Goal: Information Seeking & Learning: Learn about a topic

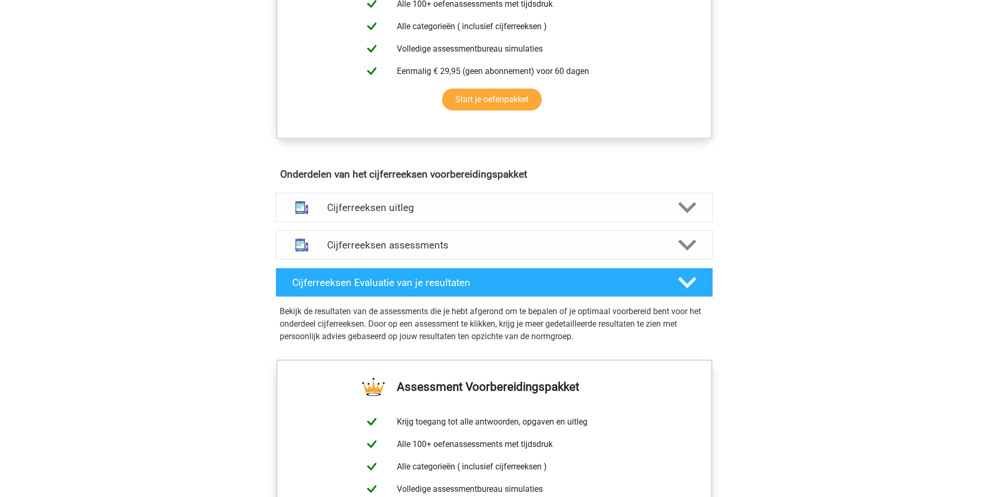
scroll to position [469, 0]
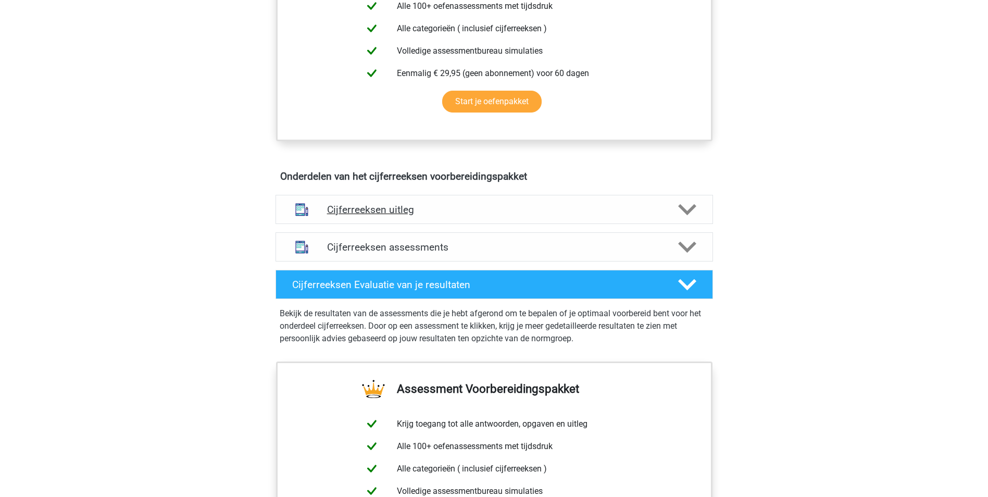
click at [361, 216] on h4 "Cijferreeksen uitleg" at bounding box center [494, 210] width 334 height 12
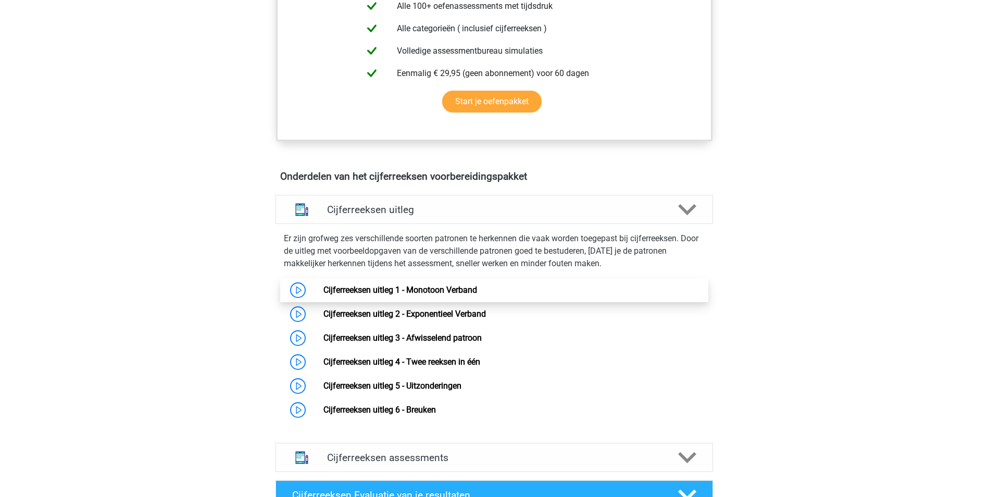
click at [423, 295] on link "Cijferreeksen uitleg 1 - Monotoon Verband" at bounding box center [400, 290] width 154 height 10
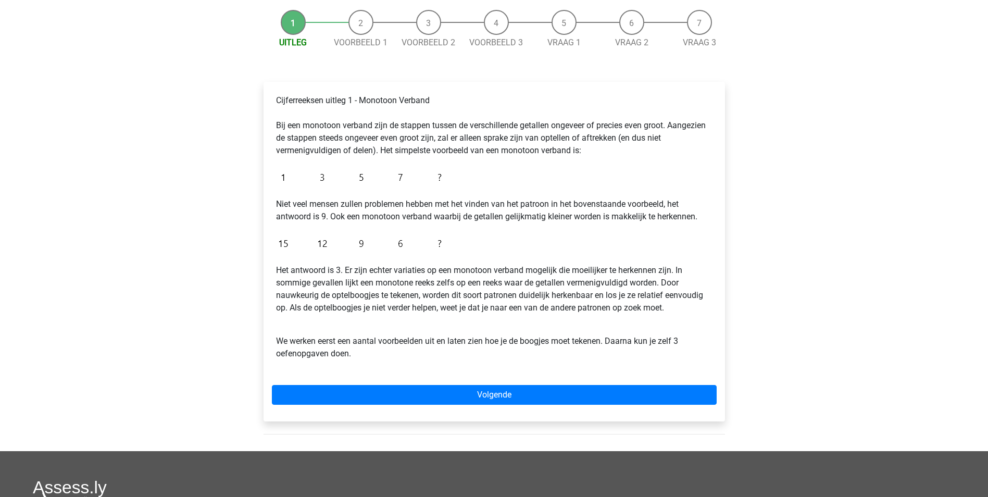
scroll to position [104, 0]
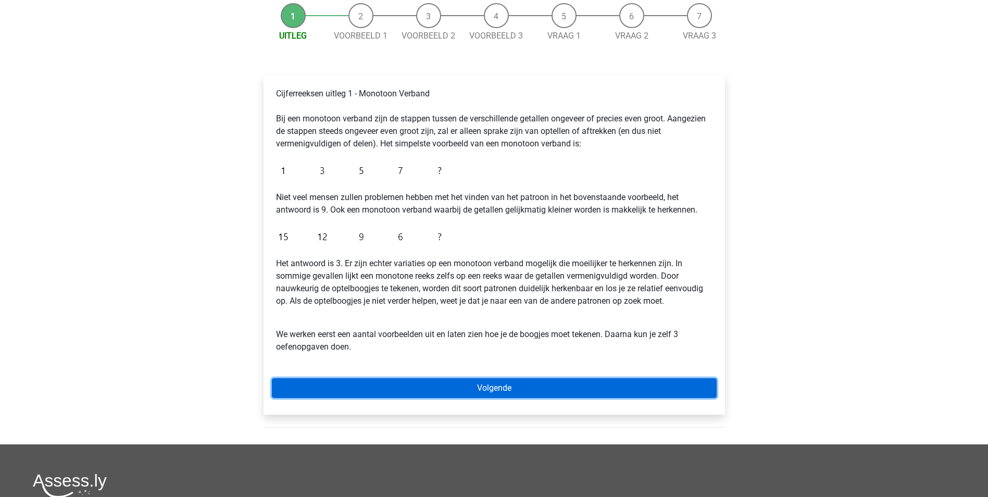
click at [508, 393] on link "Volgende" at bounding box center [494, 388] width 445 height 20
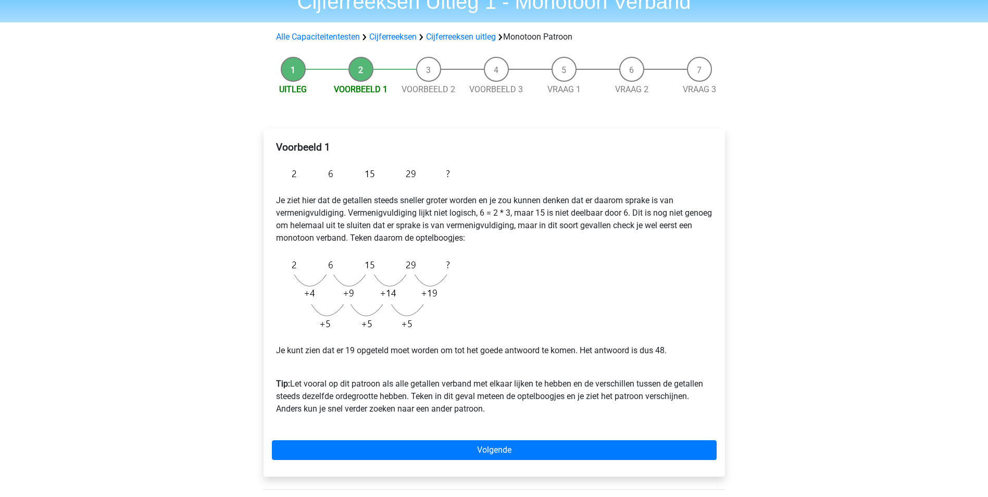
scroll to position [104, 0]
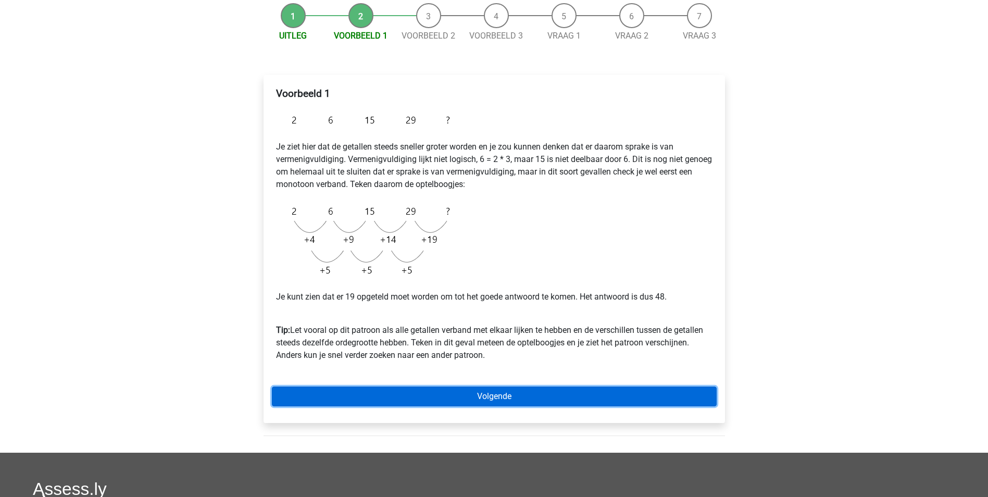
drag, startPoint x: 521, startPoint y: 401, endPoint x: 501, endPoint y: 377, distance: 31.0
click at [521, 401] on link "Volgende" at bounding box center [494, 396] width 445 height 20
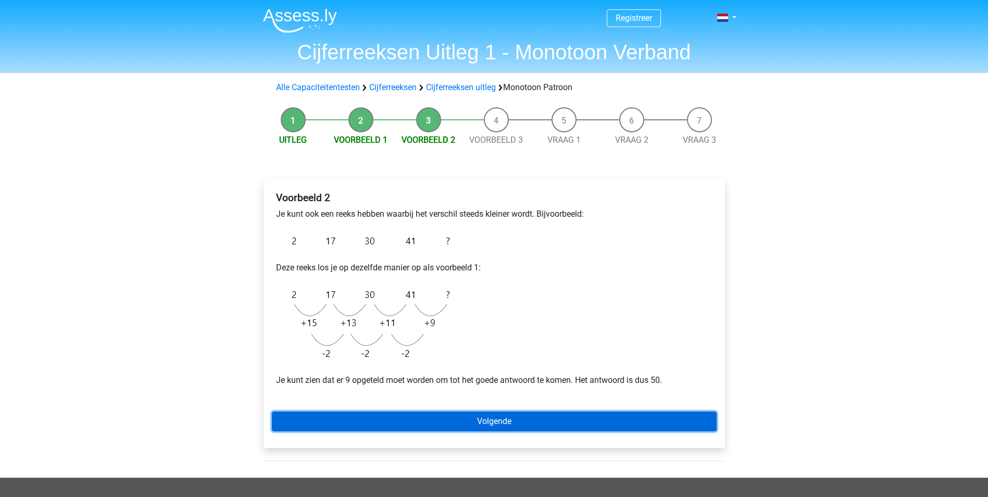
click at [508, 422] on link "Volgende" at bounding box center [494, 421] width 445 height 20
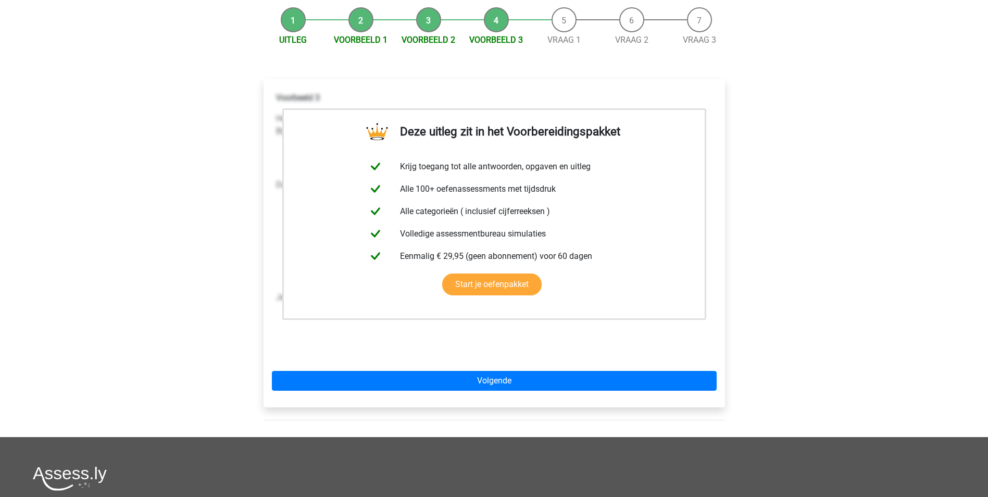
scroll to position [104, 0]
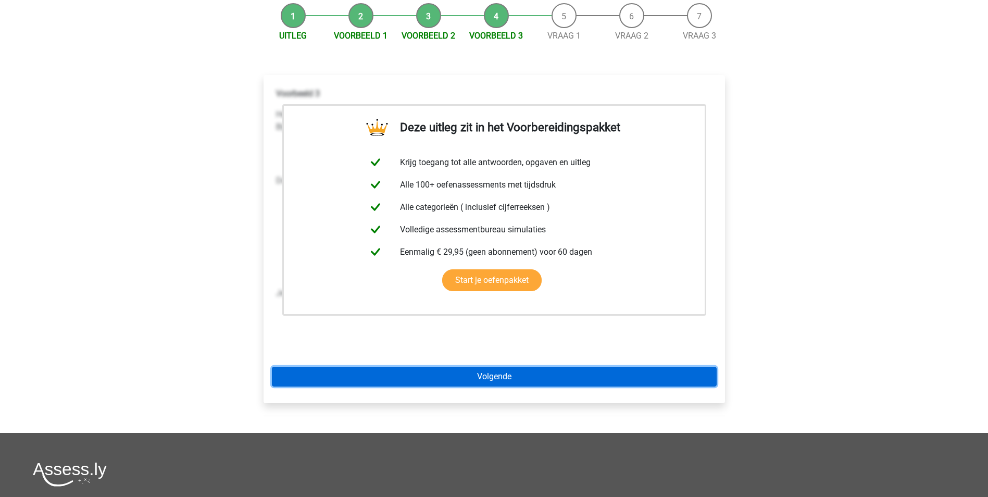
click at [473, 380] on link "Volgende" at bounding box center [494, 377] width 445 height 20
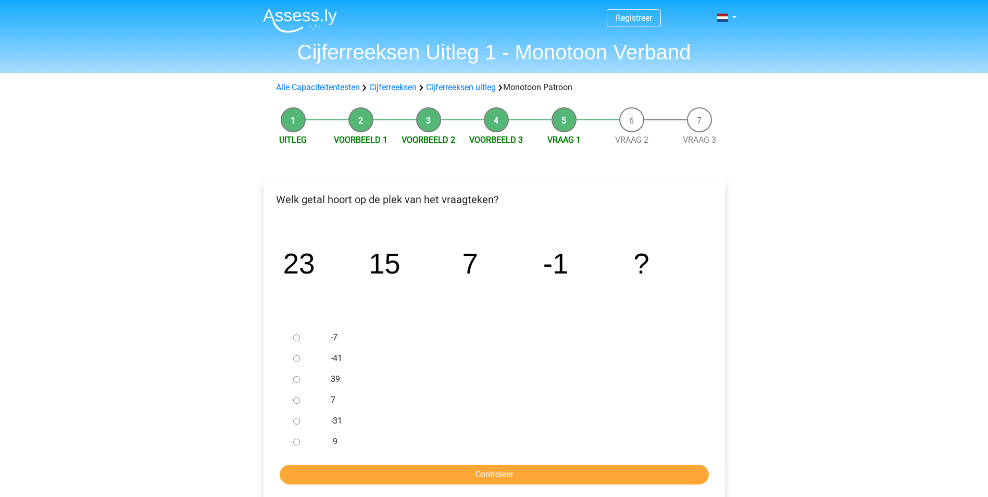
click at [294, 443] on input "-9" at bounding box center [296, 442] width 7 height 7
radio input "true"
click at [486, 474] on input "Controleer" at bounding box center [494, 475] width 429 height 20
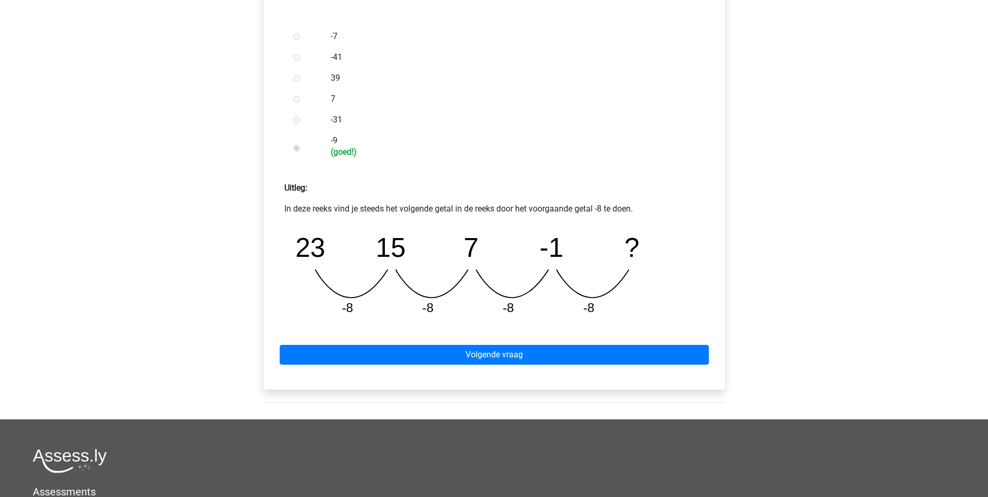
scroll to position [312, 0]
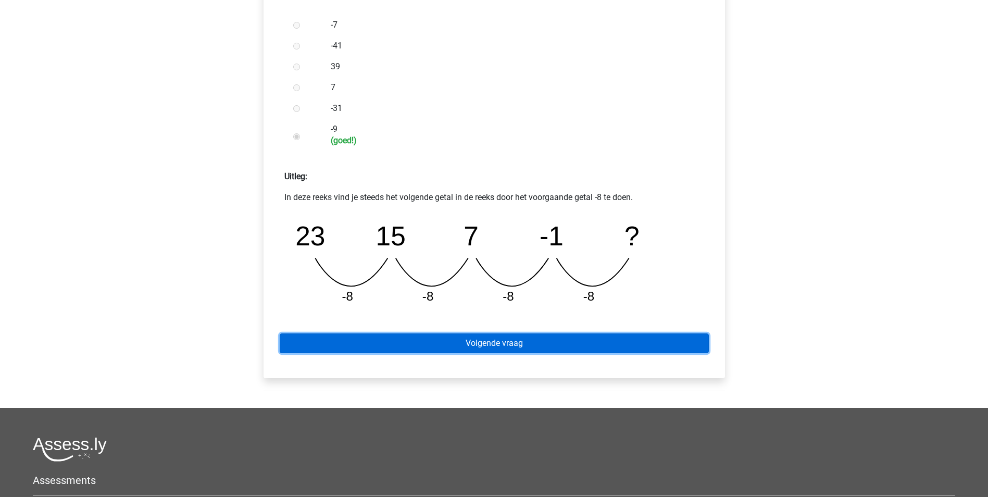
click at [490, 348] on link "Volgende vraag" at bounding box center [494, 343] width 429 height 20
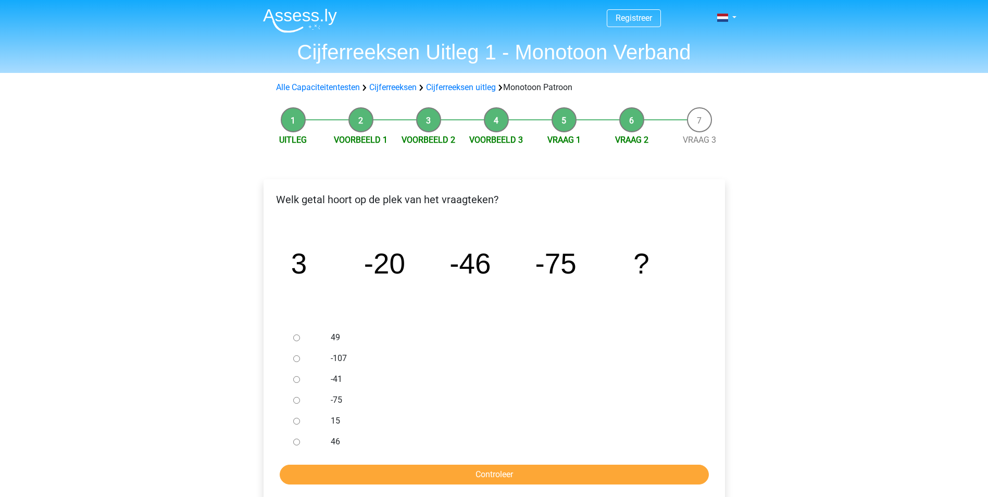
click at [295, 356] on input "-107" at bounding box center [296, 358] width 7 height 7
radio input "true"
click at [480, 477] on input "Controleer" at bounding box center [494, 475] width 429 height 20
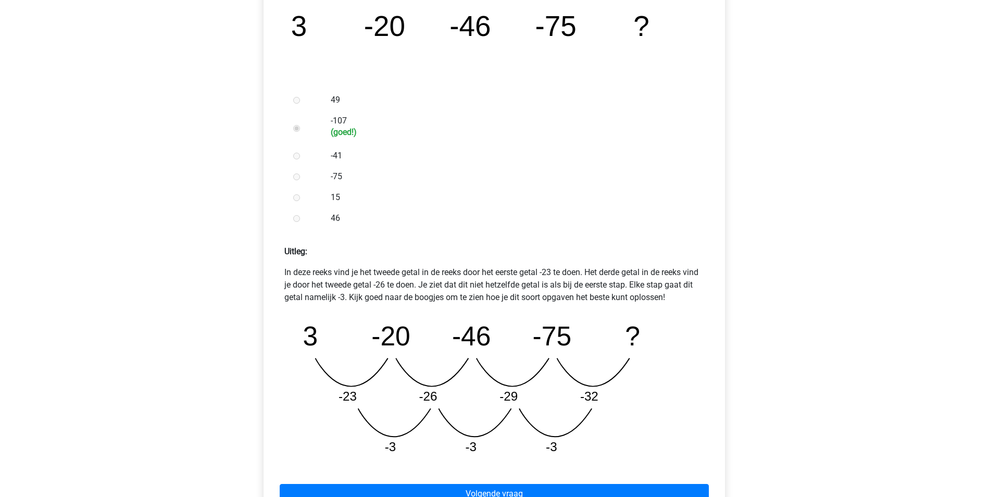
scroll to position [260, 0]
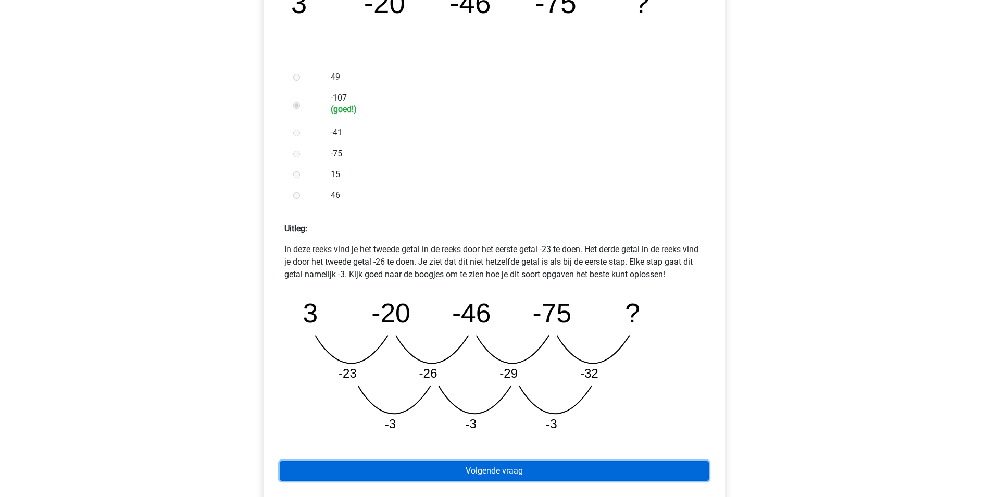
click at [492, 472] on link "Volgende vraag" at bounding box center [494, 471] width 429 height 20
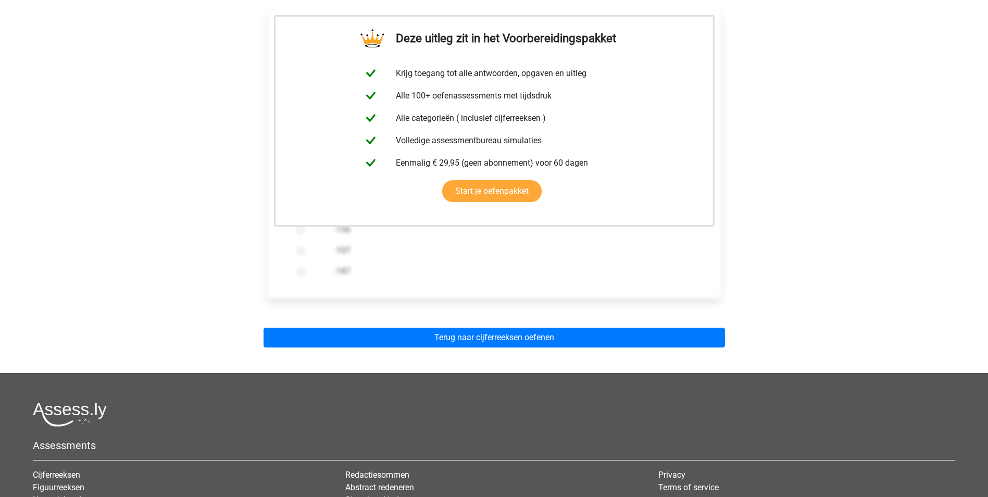
scroll to position [208, 0]
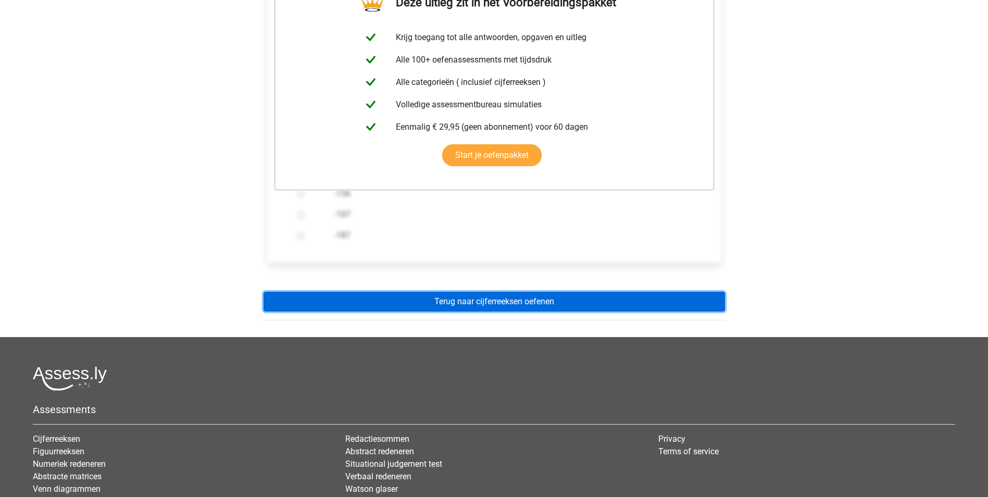
click at [487, 306] on link "Terug naar cijferreeksen oefenen" at bounding box center [494, 302] width 461 height 20
